Goal: Check status: Check status

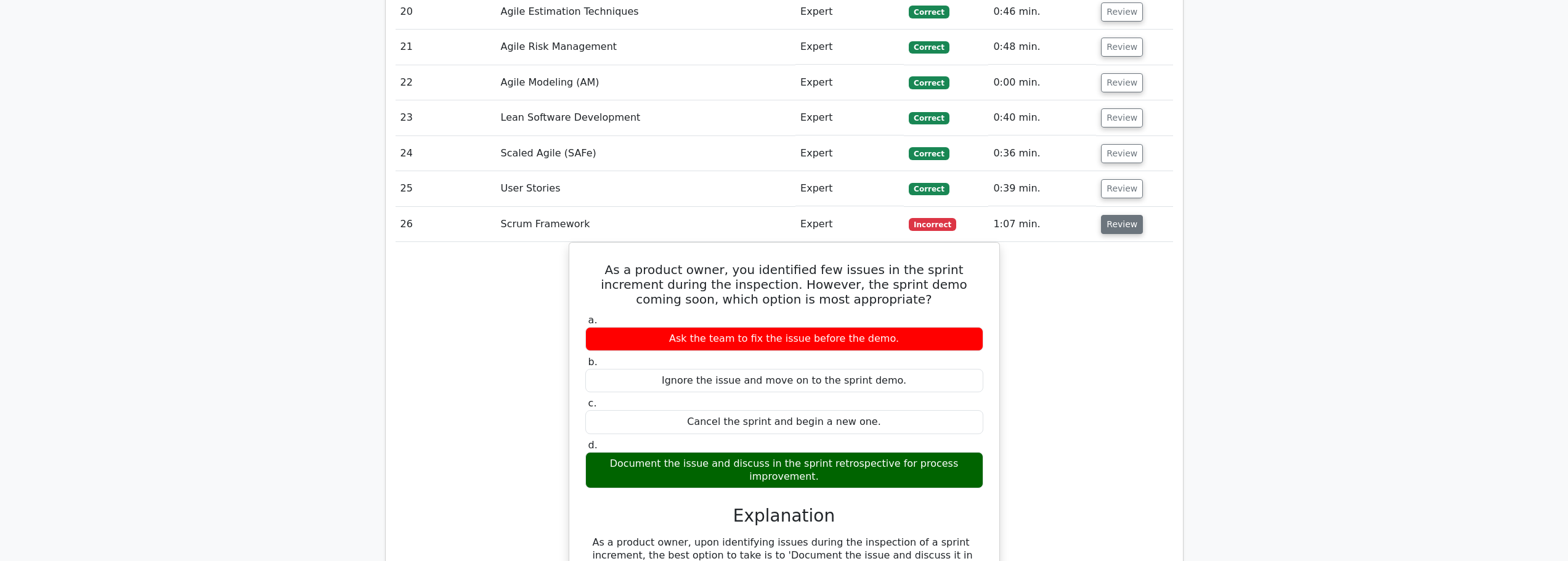
click at [1133, 215] on button "Review" at bounding box center [1122, 225] width 42 height 19
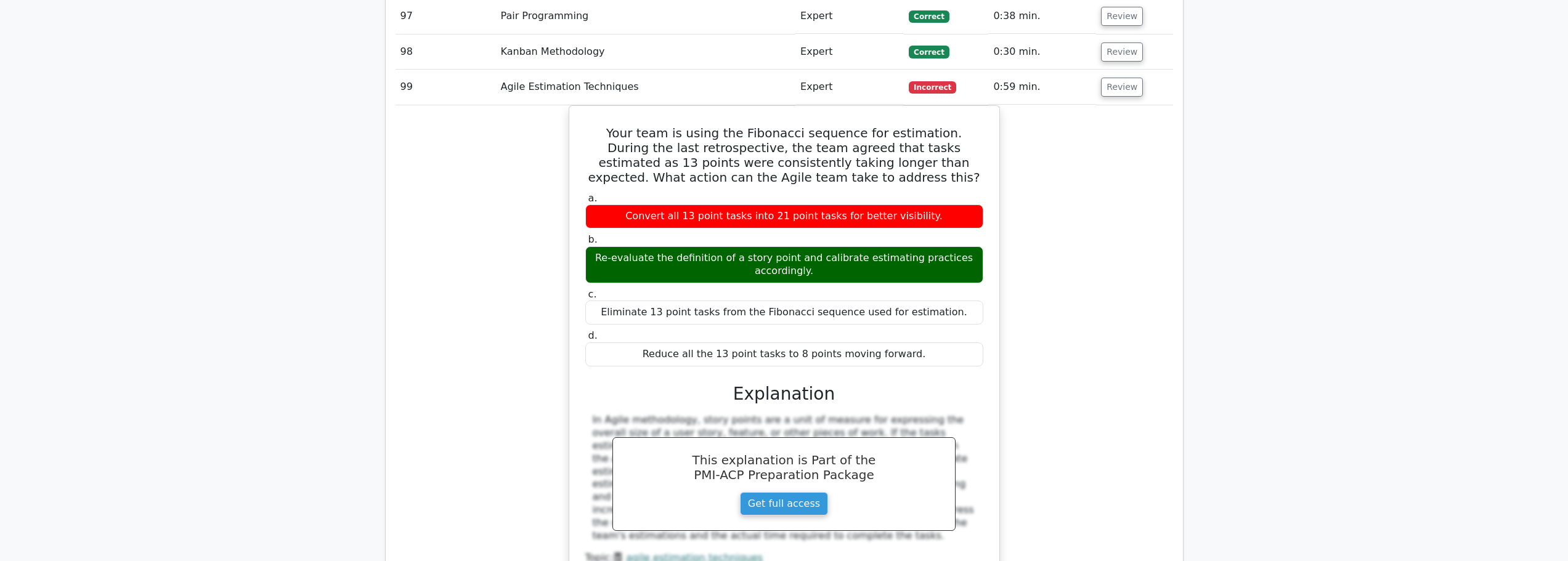
scroll to position [4958, 0]
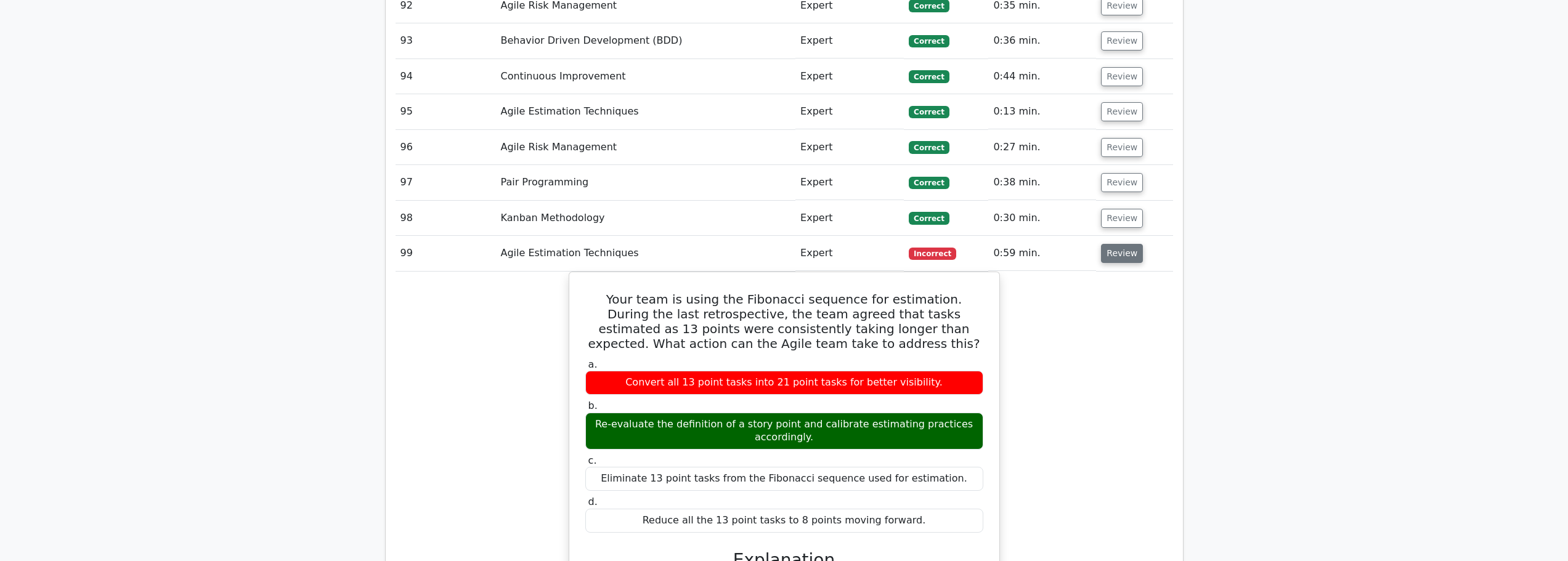
click at [1124, 244] on button "Review" at bounding box center [1122, 254] width 42 height 19
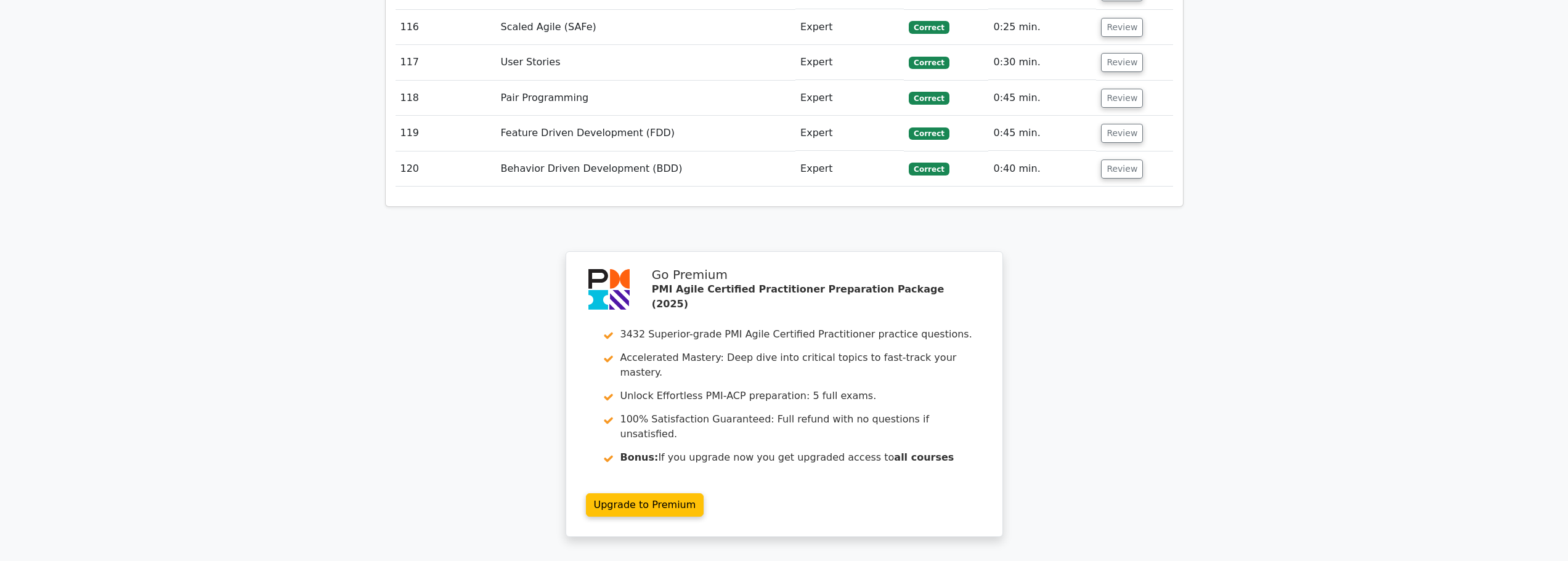
scroll to position [5950, 0]
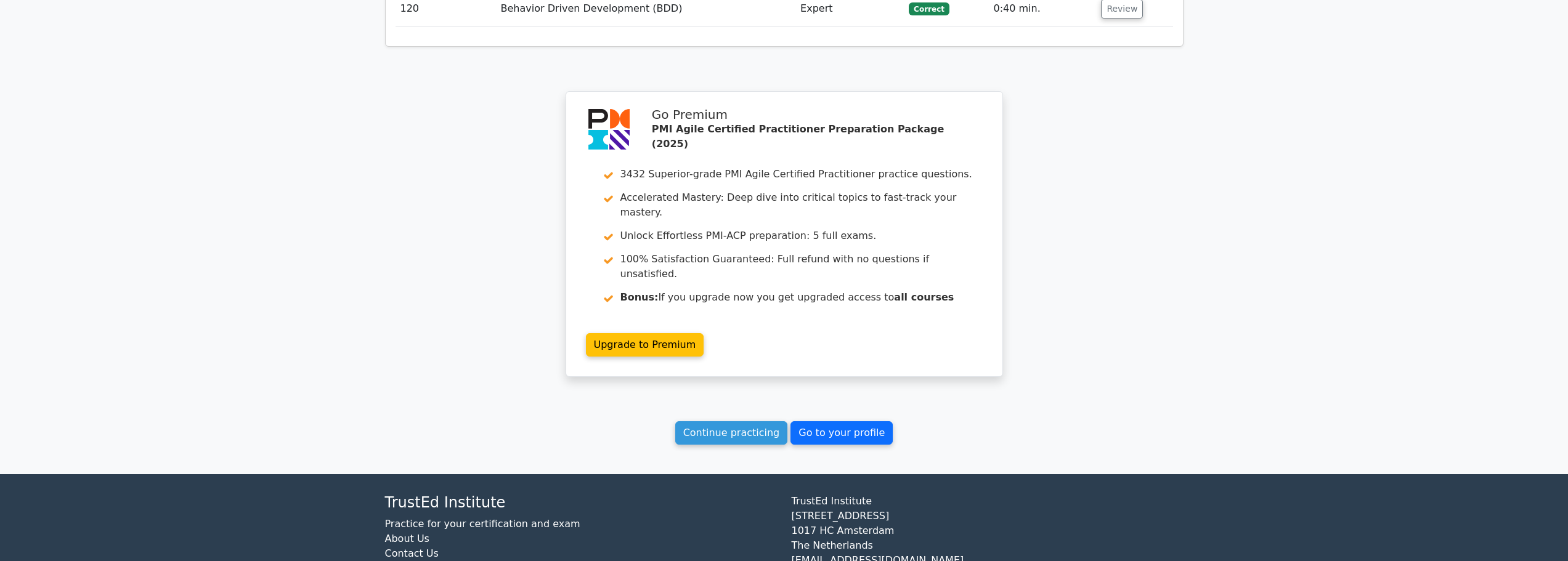
click at [854, 421] on link "Go to your profile" at bounding box center [841, 432] width 102 height 24
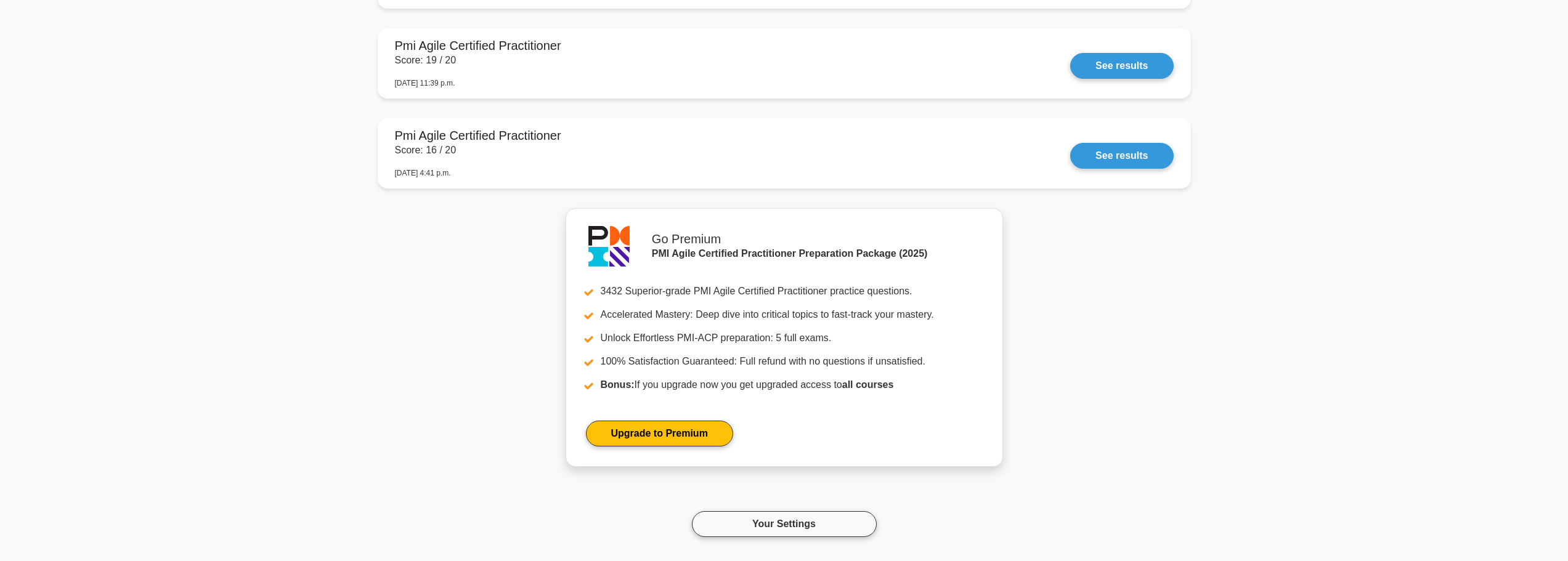
scroll to position [3042, 0]
